Goal: Use online tool/utility: Utilize a website feature to perform a specific function

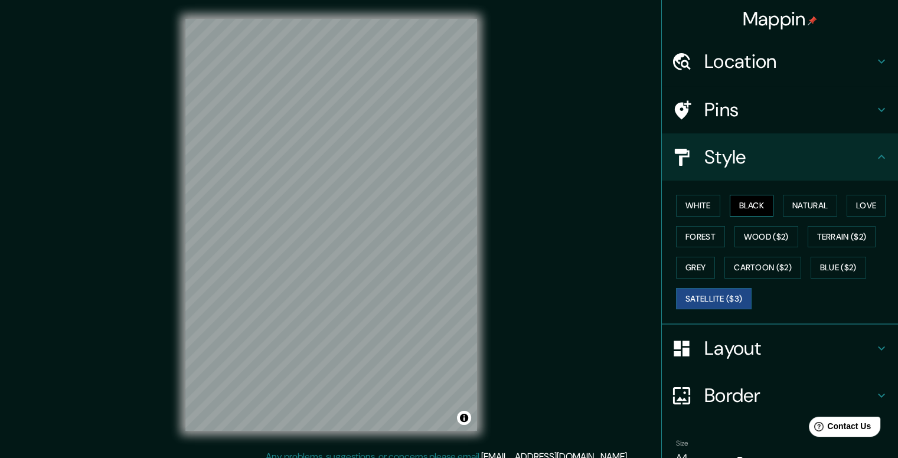
click at [749, 206] on button "Black" at bounding box center [752, 206] width 44 height 22
click at [694, 230] on button "Forest" at bounding box center [700, 237] width 49 height 22
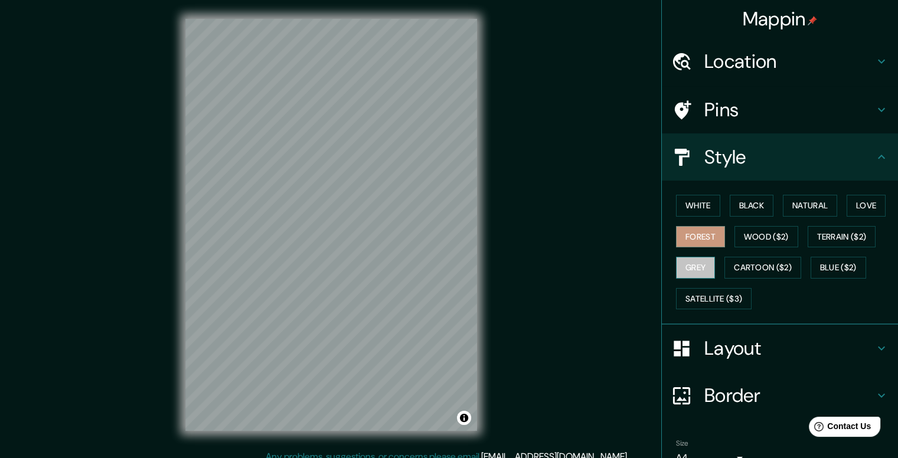
click at [701, 267] on button "Grey" at bounding box center [695, 268] width 39 height 22
click at [734, 242] on button "Wood ($2)" at bounding box center [766, 237] width 64 height 22
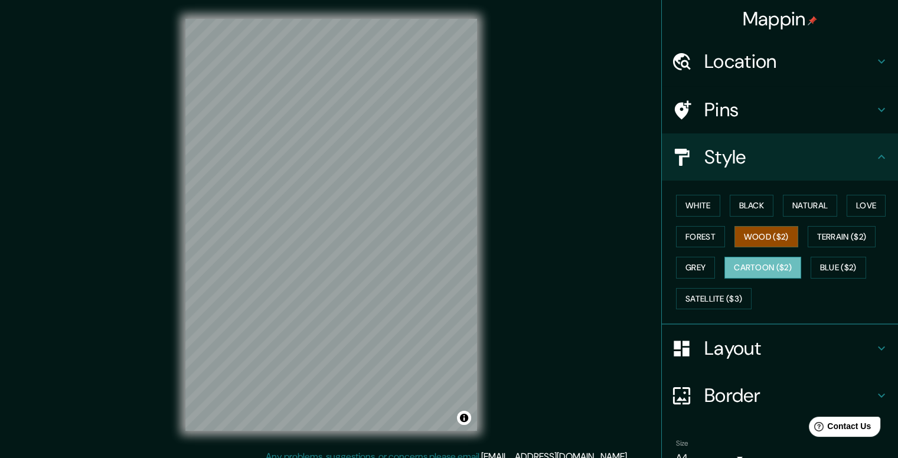
click at [775, 267] on button "Cartoon ($2)" at bounding box center [762, 268] width 77 height 22
click at [817, 204] on button "Natural" at bounding box center [810, 206] width 54 height 22
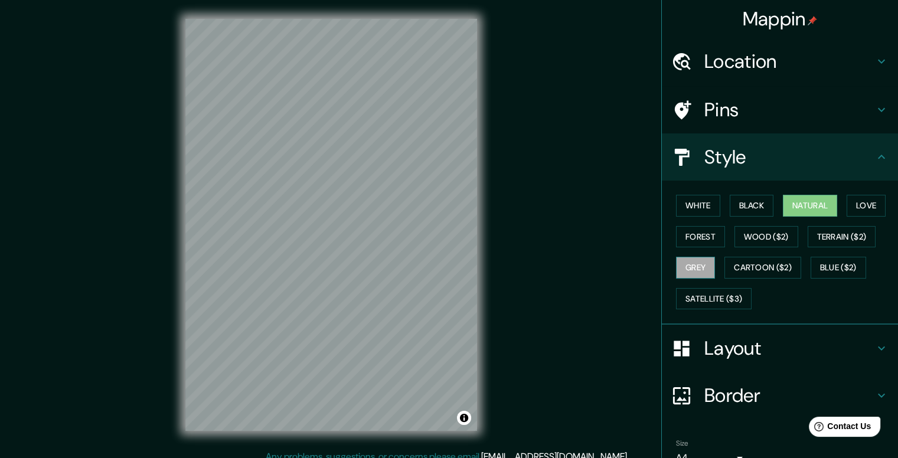
click at [686, 267] on button "Grey" at bounding box center [695, 268] width 39 height 22
click at [853, 206] on button "Love" at bounding box center [866, 206] width 39 height 22
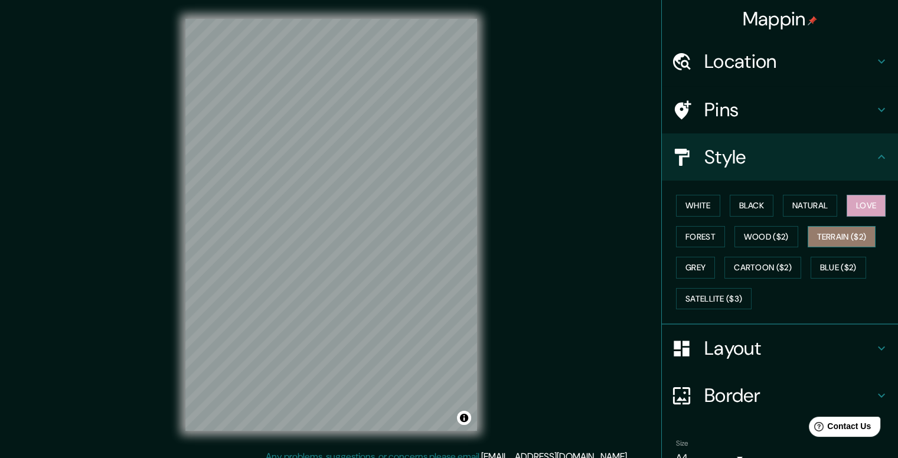
click at [836, 239] on button "Terrain ($2)" at bounding box center [842, 237] width 68 height 22
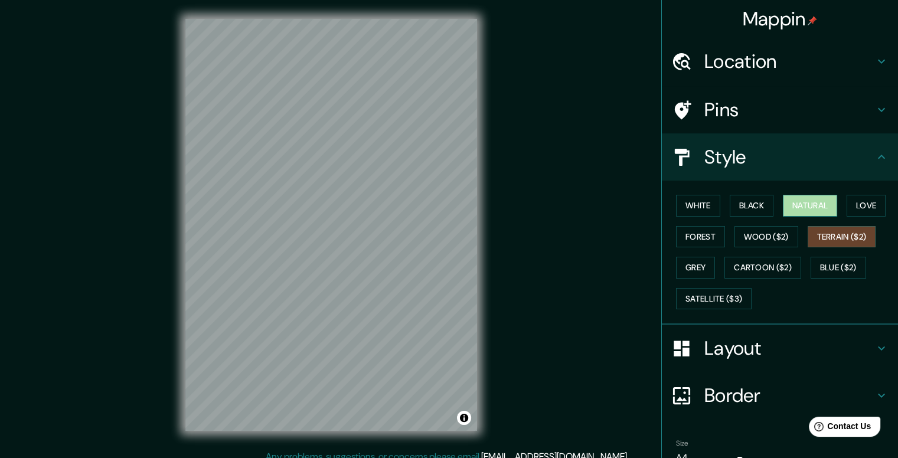
click at [795, 208] on button "Natural" at bounding box center [810, 206] width 54 height 22
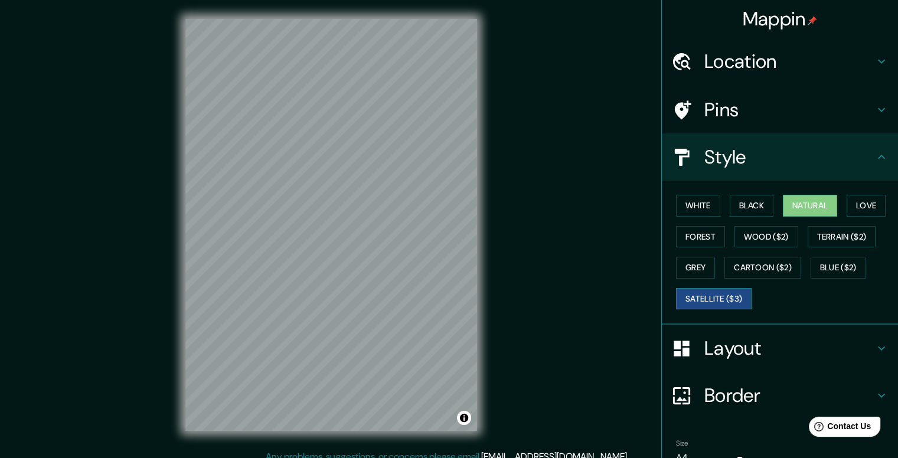
click at [705, 298] on button "Satellite ($3)" at bounding box center [714, 299] width 76 height 22
click at [749, 230] on button "Wood ($2)" at bounding box center [766, 237] width 64 height 22
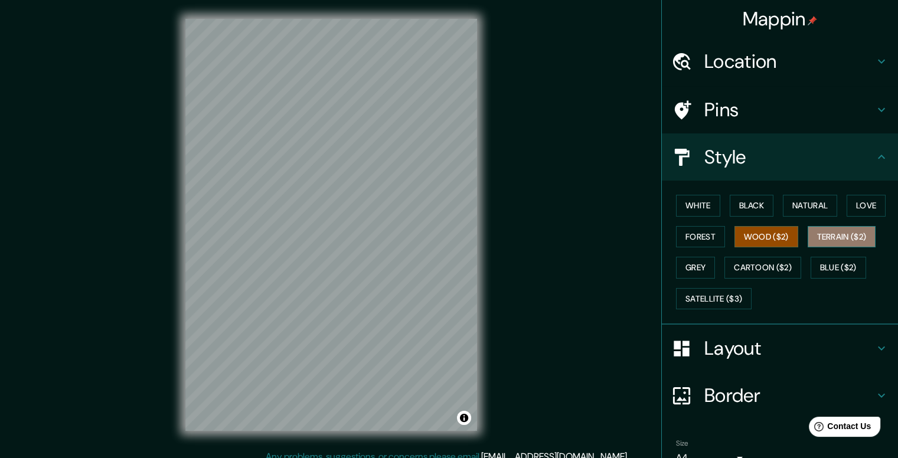
click at [831, 236] on button "Terrain ($2)" at bounding box center [842, 237] width 68 height 22
click at [693, 270] on button "Grey" at bounding box center [695, 268] width 39 height 22
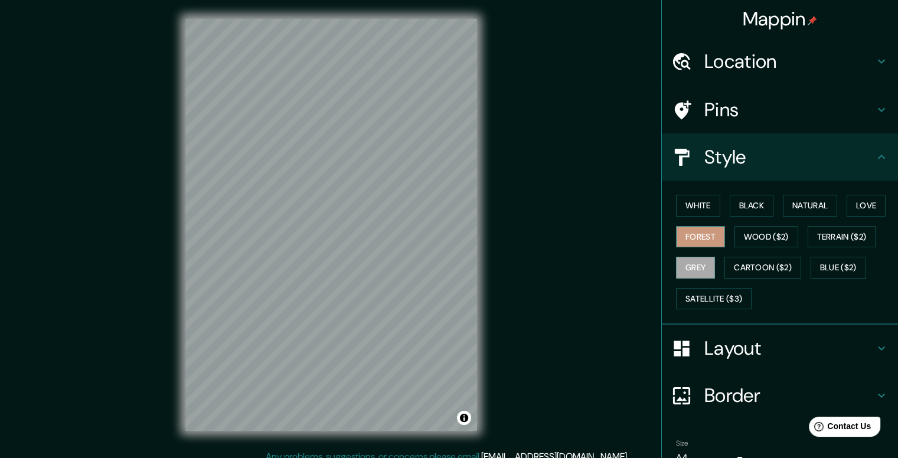
click at [715, 228] on button "Forest" at bounding box center [700, 237] width 49 height 22
click at [770, 231] on button "Wood ($2)" at bounding box center [766, 237] width 64 height 22
click at [750, 202] on button "Black" at bounding box center [752, 206] width 44 height 22
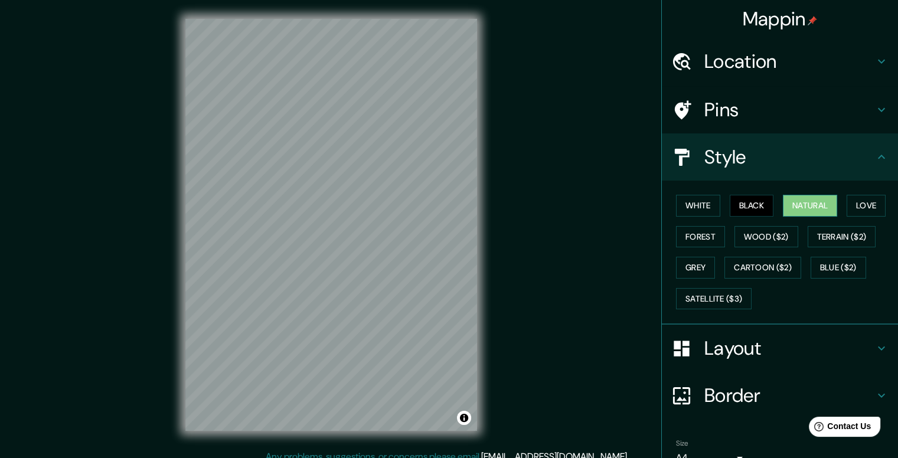
click at [796, 204] on button "Natural" at bounding box center [810, 206] width 54 height 22
click at [697, 265] on button "Grey" at bounding box center [695, 268] width 39 height 22
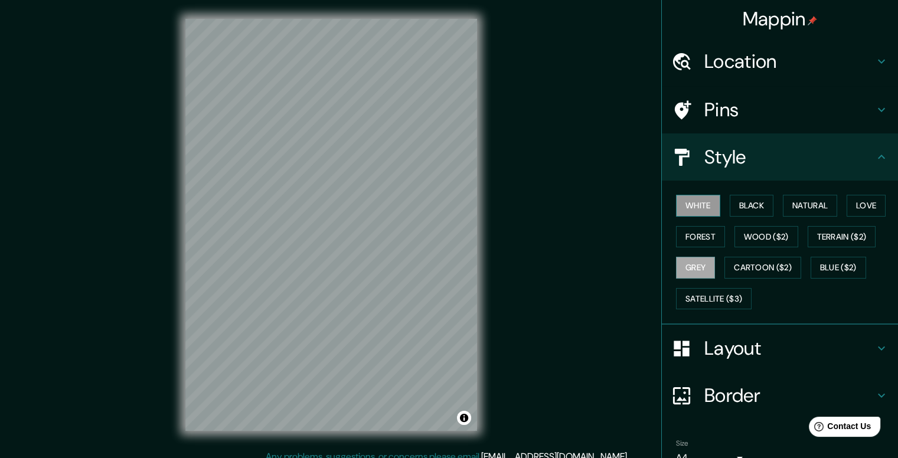
click at [699, 200] on button "White" at bounding box center [698, 206] width 44 height 22
click at [760, 237] on button "Wood ($2)" at bounding box center [766, 237] width 64 height 22
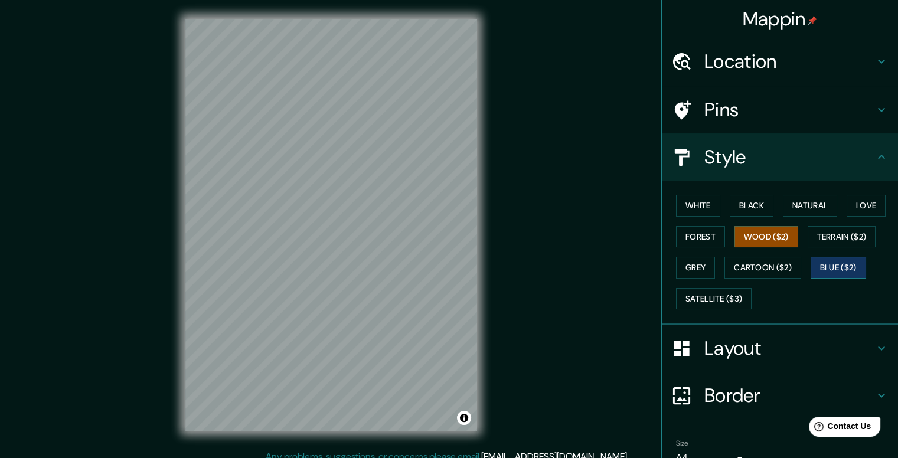
click at [832, 266] on button "Blue ($2)" at bounding box center [838, 268] width 55 height 22
click at [848, 205] on button "Love" at bounding box center [866, 206] width 39 height 22
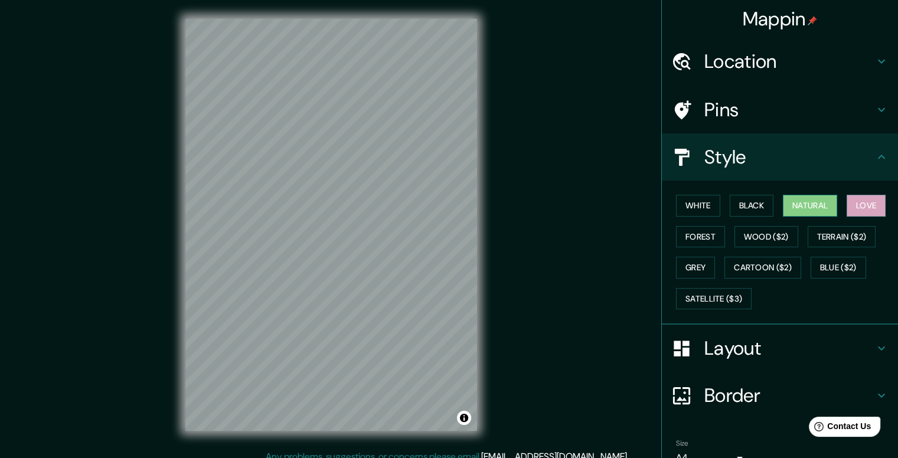
click at [803, 203] on button "Natural" at bounding box center [810, 206] width 54 height 22
click at [741, 208] on button "Black" at bounding box center [752, 206] width 44 height 22
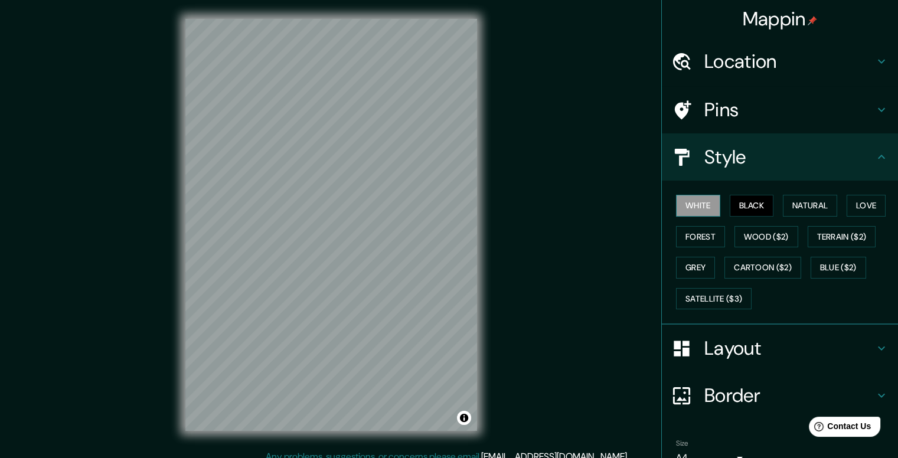
click at [685, 208] on button "White" at bounding box center [698, 206] width 44 height 22
click at [811, 200] on button "Natural" at bounding box center [810, 206] width 54 height 22
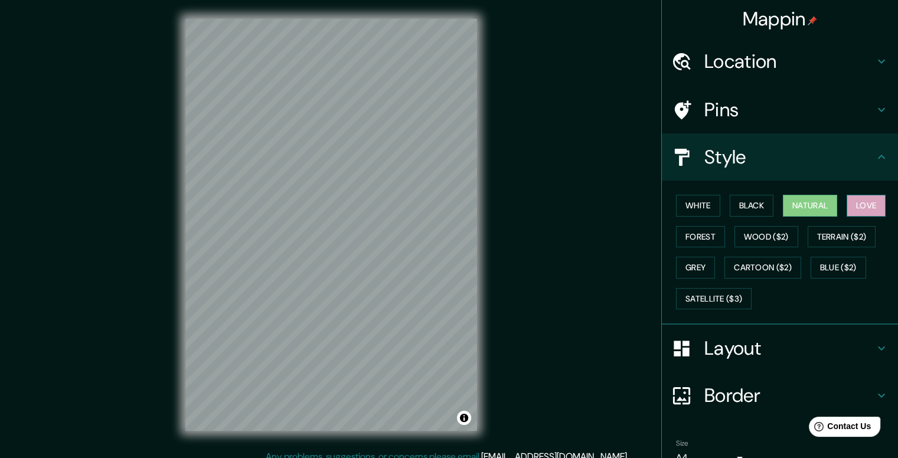
click at [860, 204] on button "Love" at bounding box center [866, 206] width 39 height 22
click at [706, 298] on button "Satellite ($3)" at bounding box center [714, 299] width 76 height 22
click at [857, 206] on button "Love" at bounding box center [866, 206] width 39 height 22
drag, startPoint x: 711, startPoint y: 108, endPoint x: 692, endPoint y: 115, distance: 20.5
click at [711, 108] on h4 "Pins" at bounding box center [789, 110] width 170 height 24
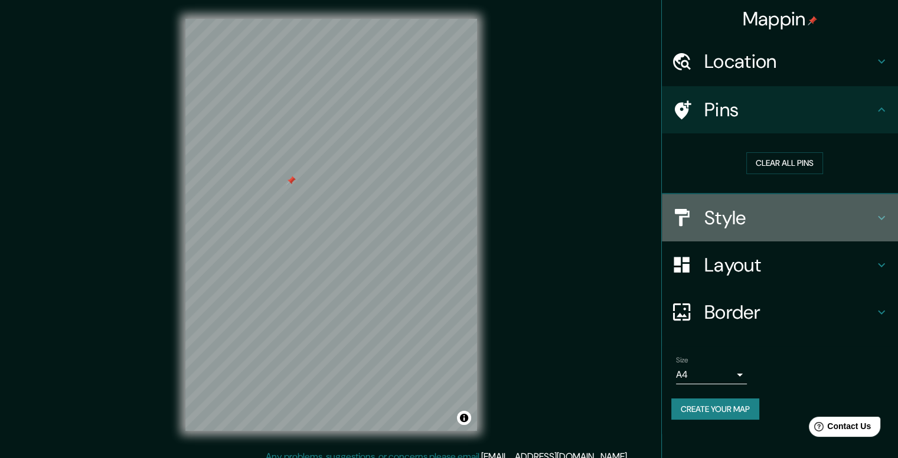
click at [753, 220] on h4 "Style" at bounding box center [789, 218] width 170 height 24
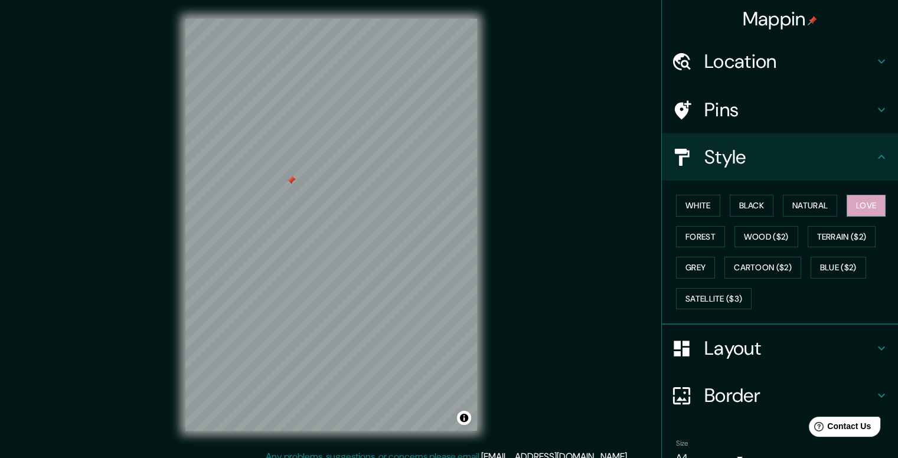
click at [732, 164] on h4 "Style" at bounding box center [789, 157] width 170 height 24
click at [717, 345] on h4 "Layout" at bounding box center [789, 348] width 170 height 24
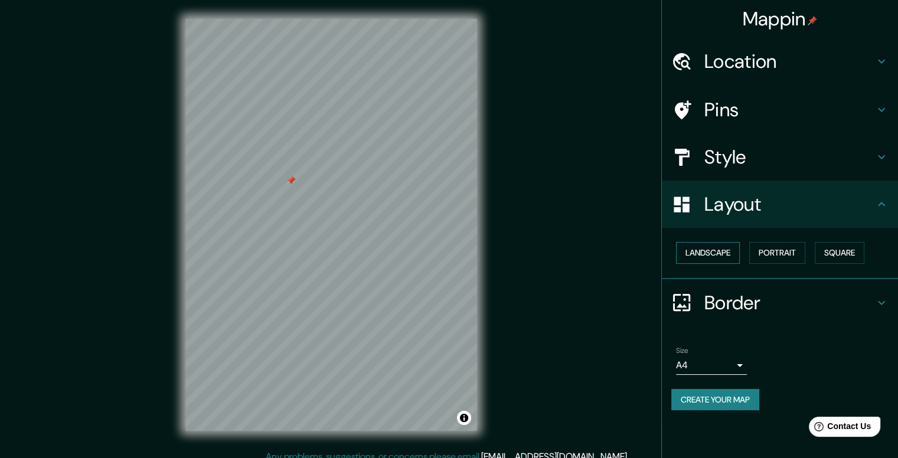
click at [731, 251] on button "Landscape" at bounding box center [708, 253] width 64 height 22
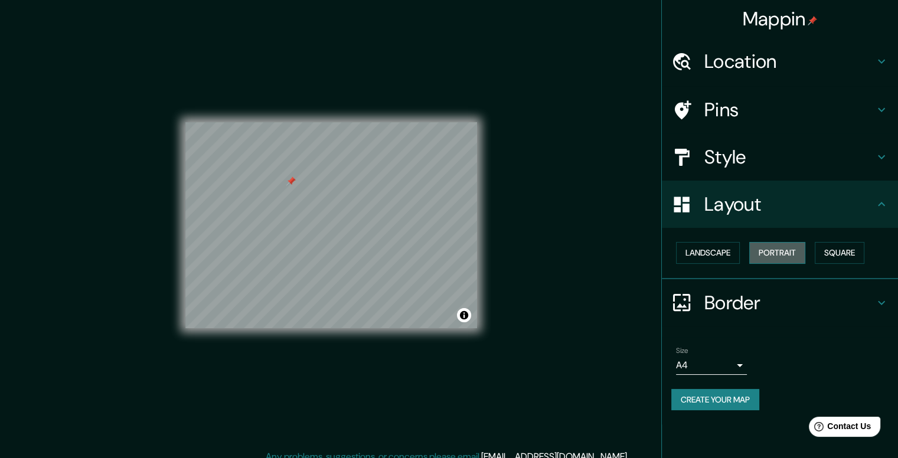
click at [783, 249] on button "Portrait" at bounding box center [777, 253] width 56 height 22
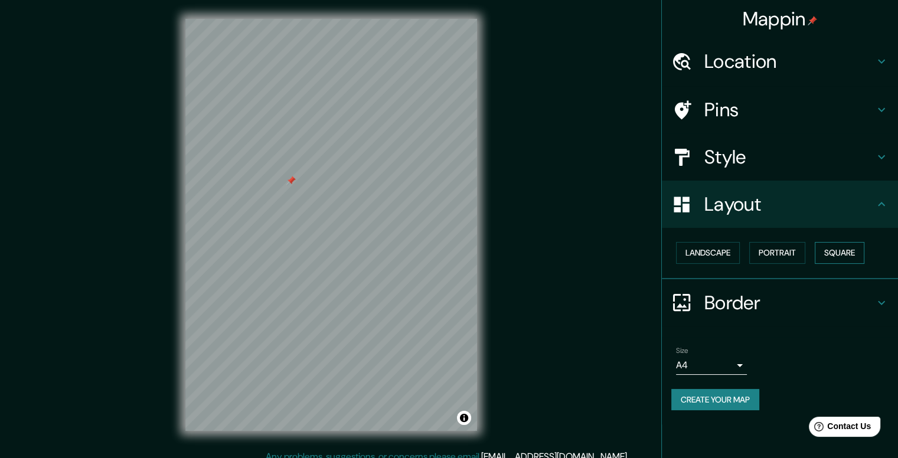
click at [847, 248] on button "Square" at bounding box center [840, 253] width 50 height 22
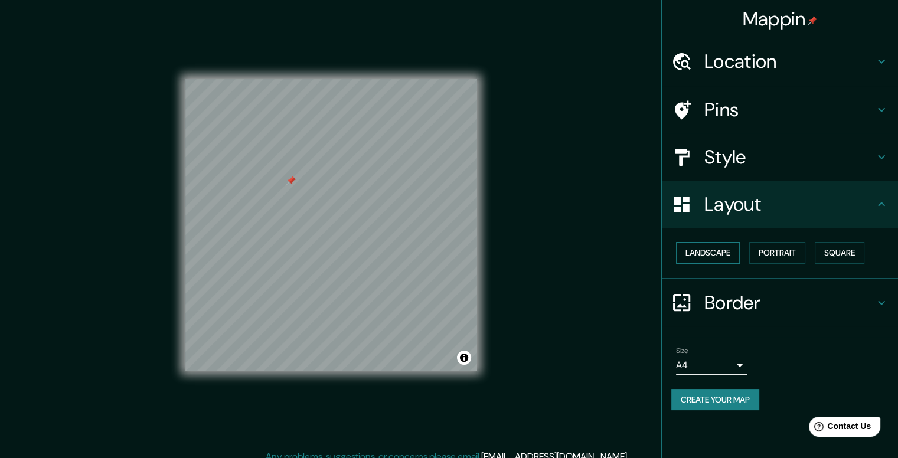
click at [733, 251] on button "Landscape" at bounding box center [708, 253] width 64 height 22
